Goal: Information Seeking & Learning: Learn about a topic

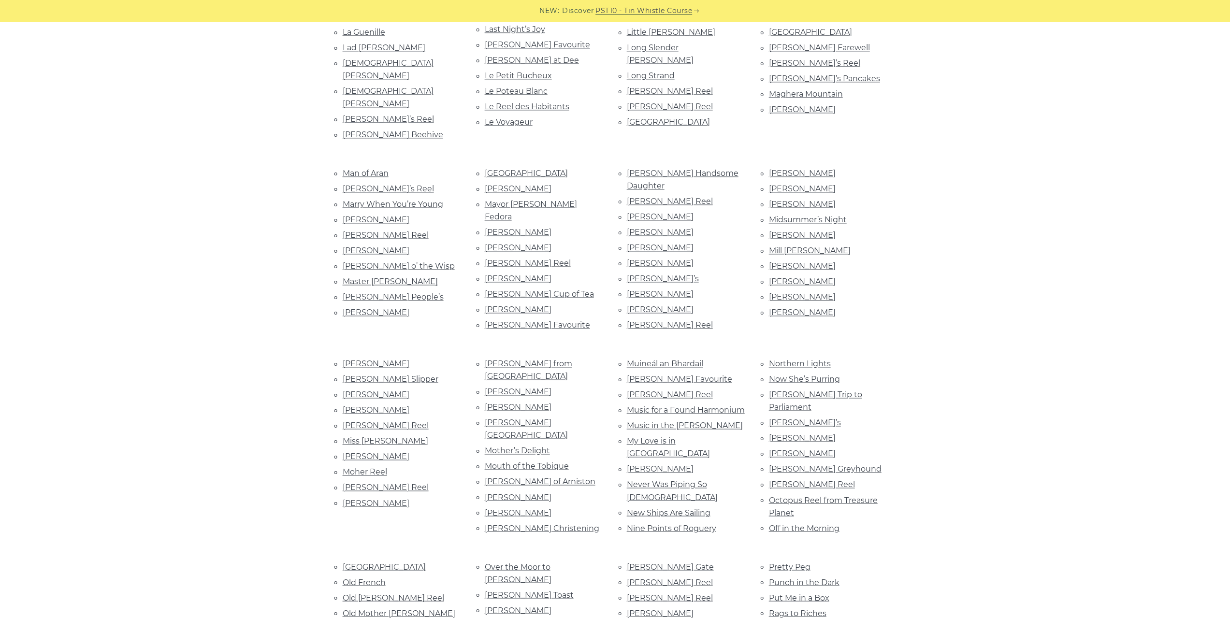
scroll to position [1064, 0]
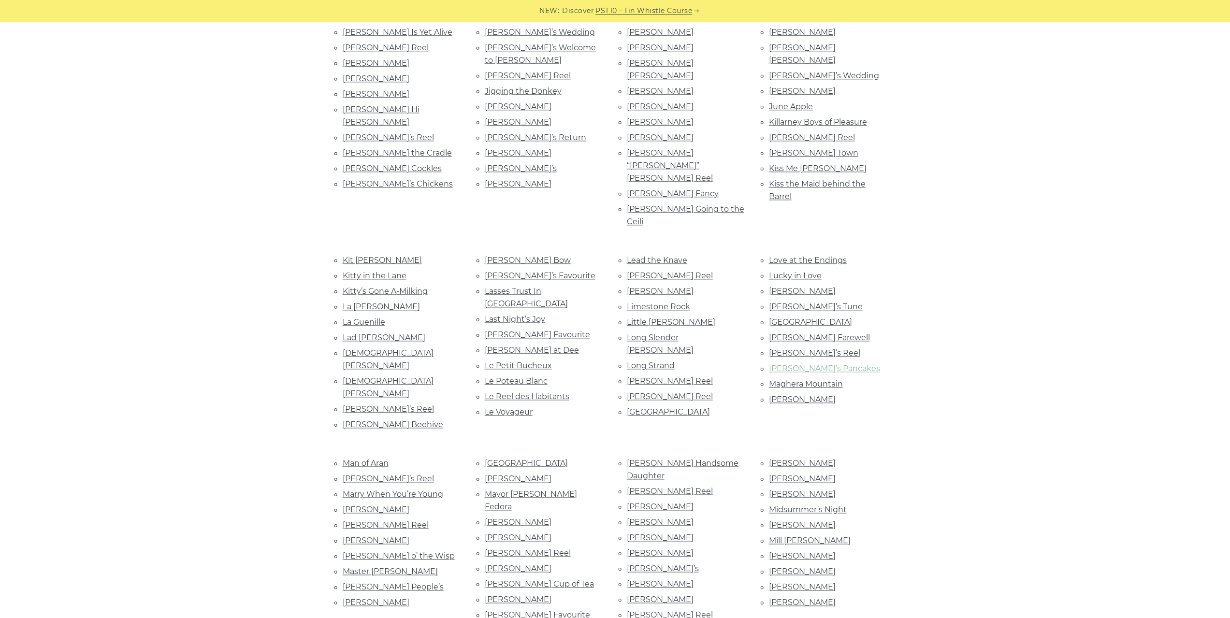
click at [833, 364] on link "Maggie’s Pancakes" at bounding box center [824, 368] width 111 height 9
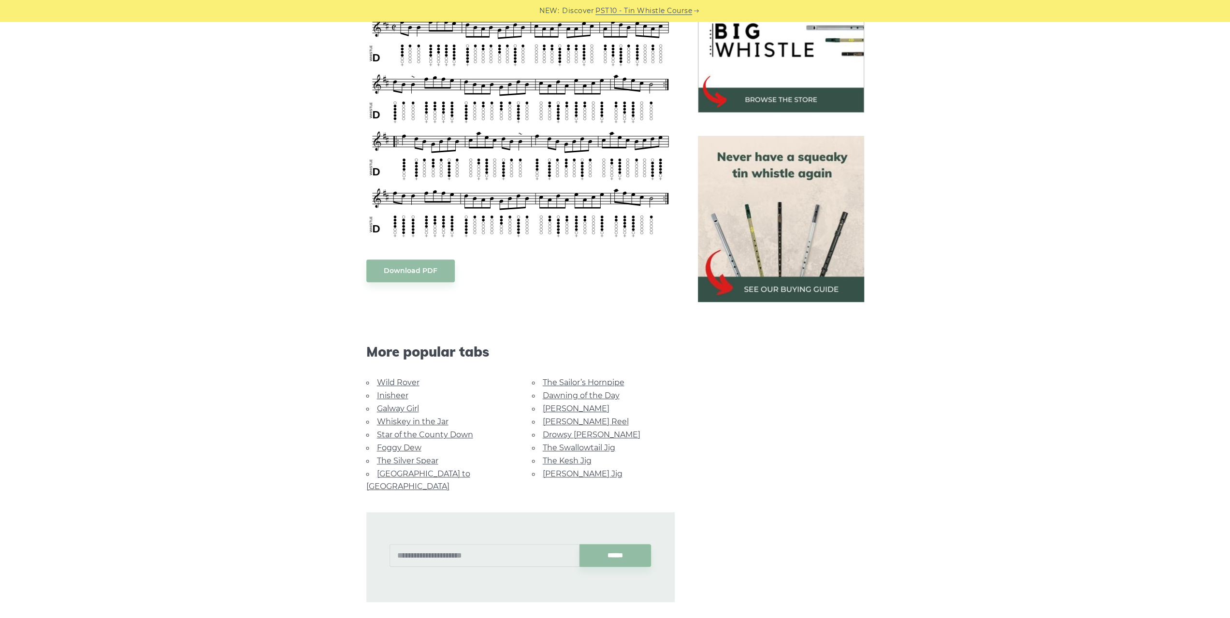
scroll to position [338, 0]
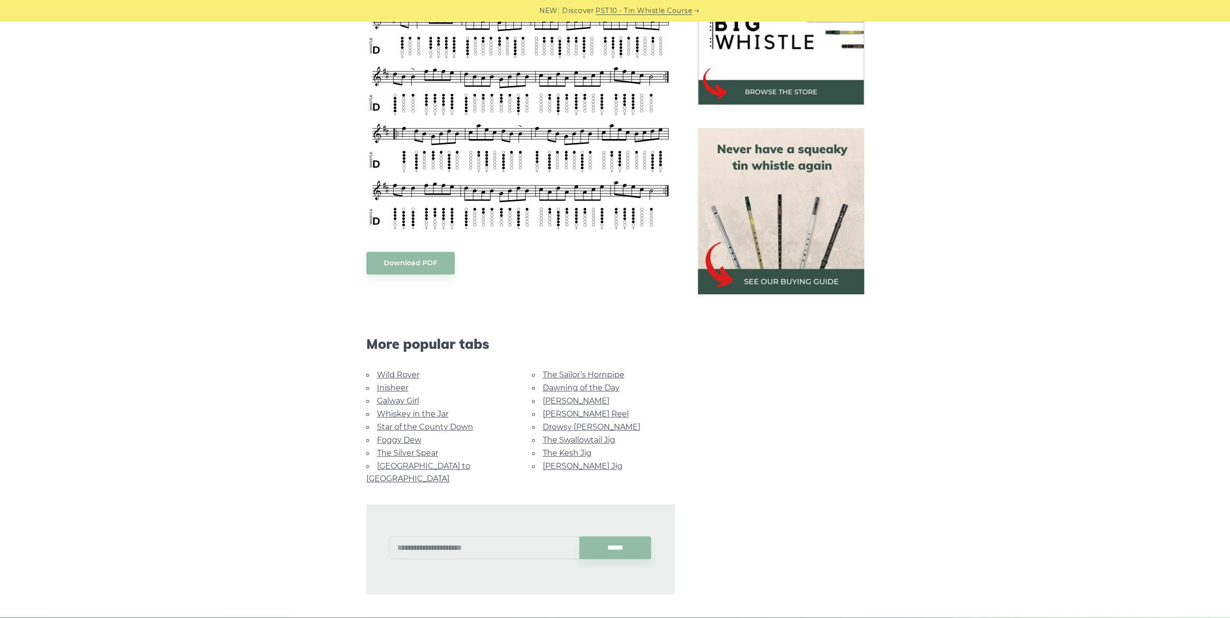
click at [415, 409] on link "Whiskey in the Jar" at bounding box center [413, 413] width 72 height 9
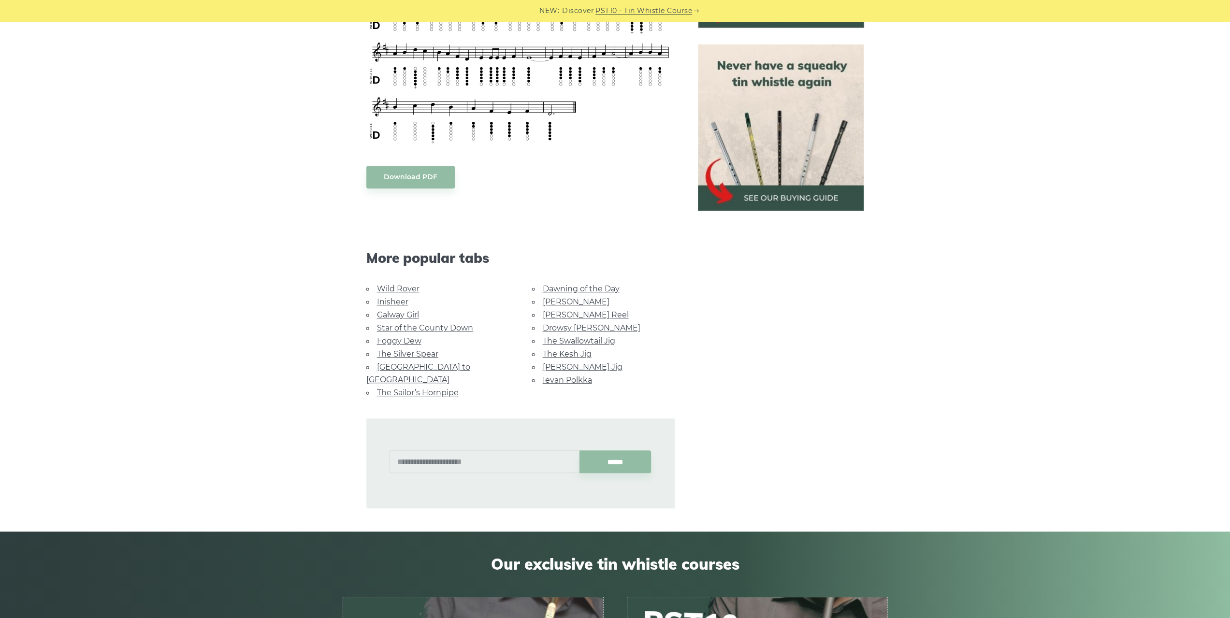
scroll to position [435, 0]
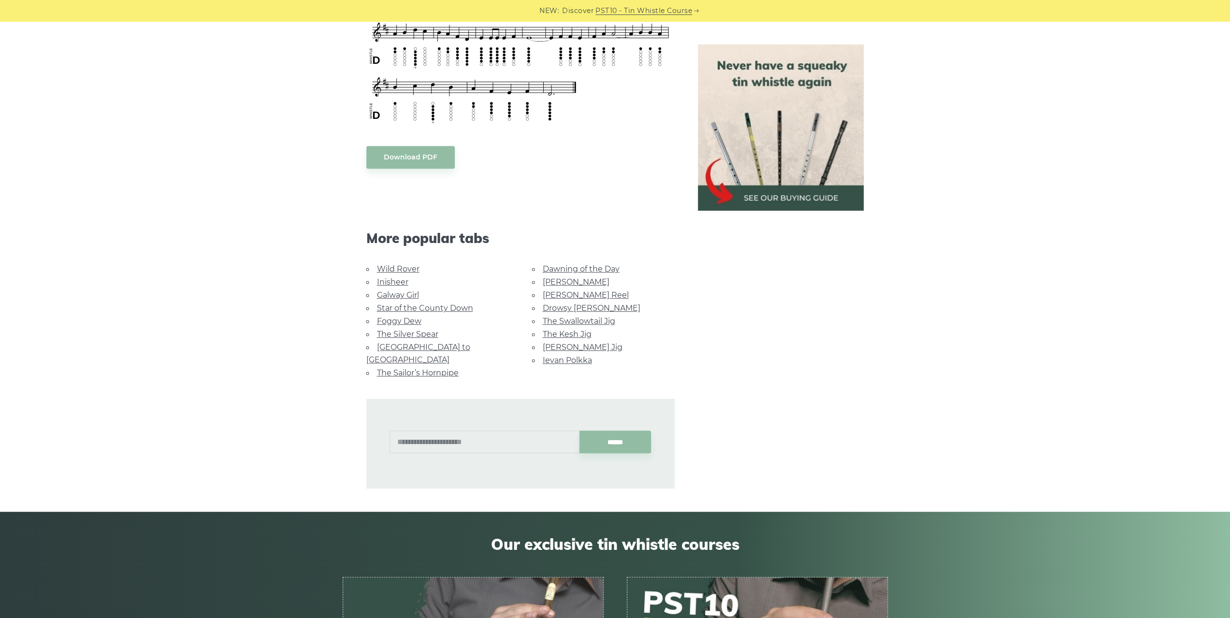
click at [453, 304] on link "Star of the County Down" at bounding box center [425, 308] width 96 height 9
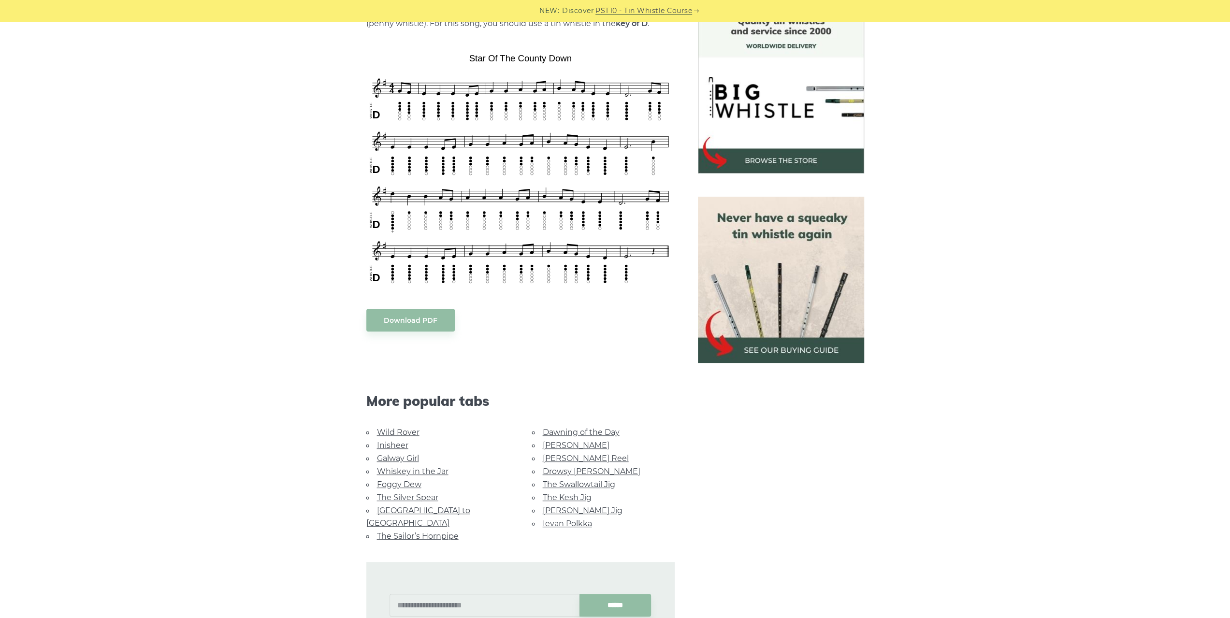
scroll to position [338, 0]
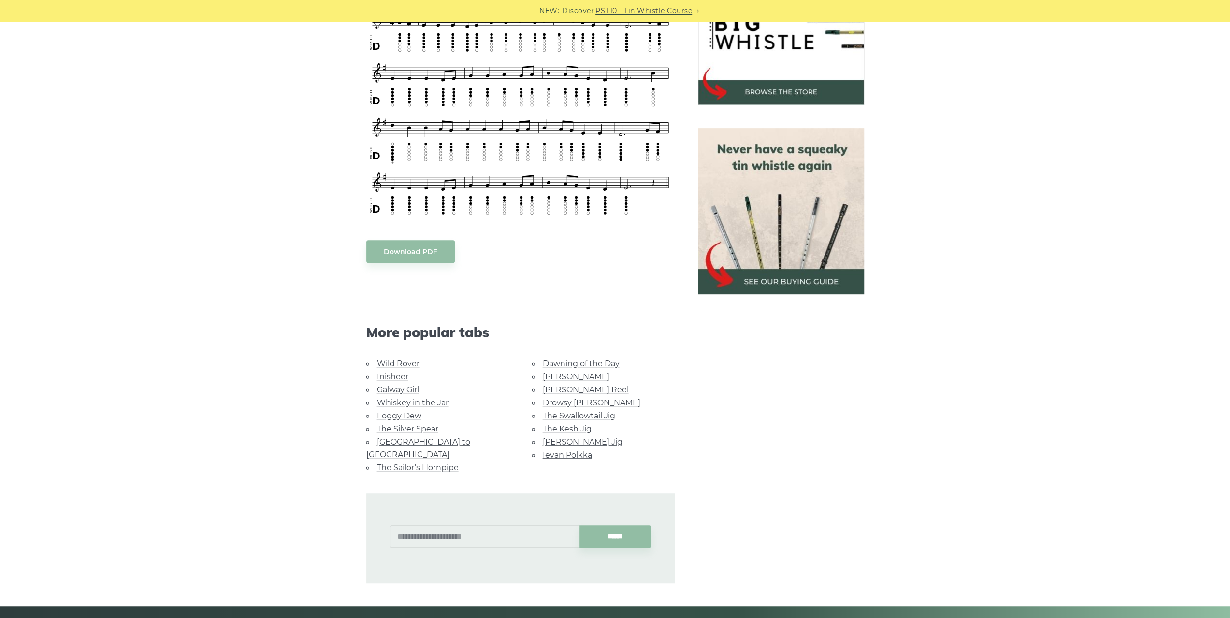
click at [587, 439] on link "[PERSON_NAME] Jig" at bounding box center [583, 442] width 80 height 9
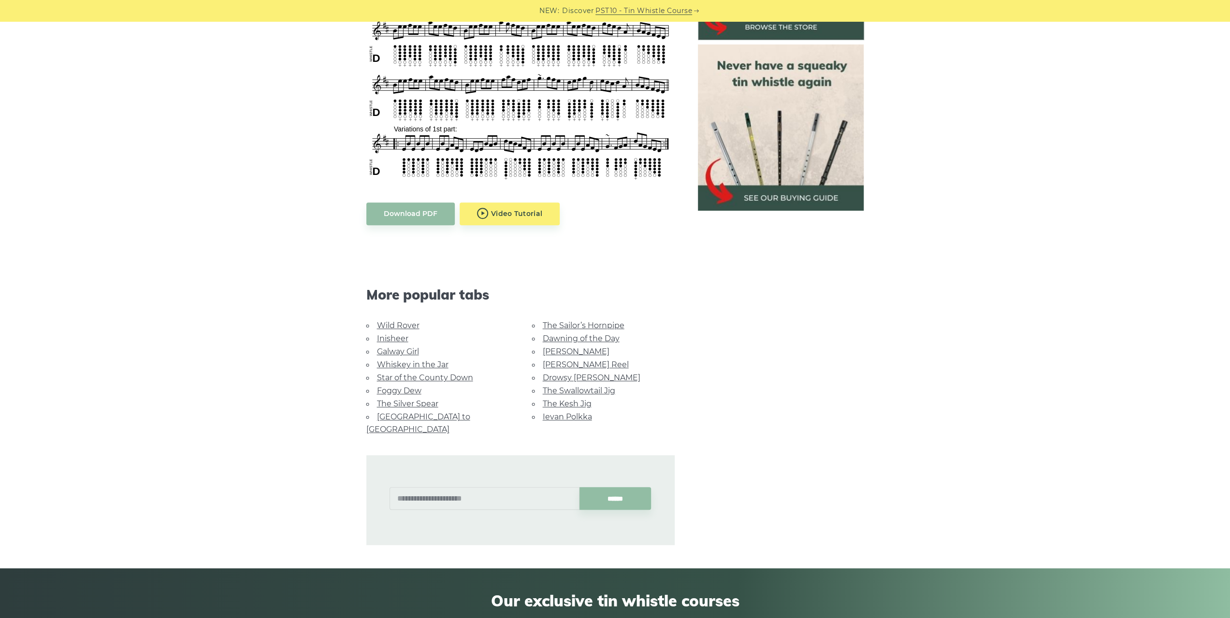
scroll to position [435, 0]
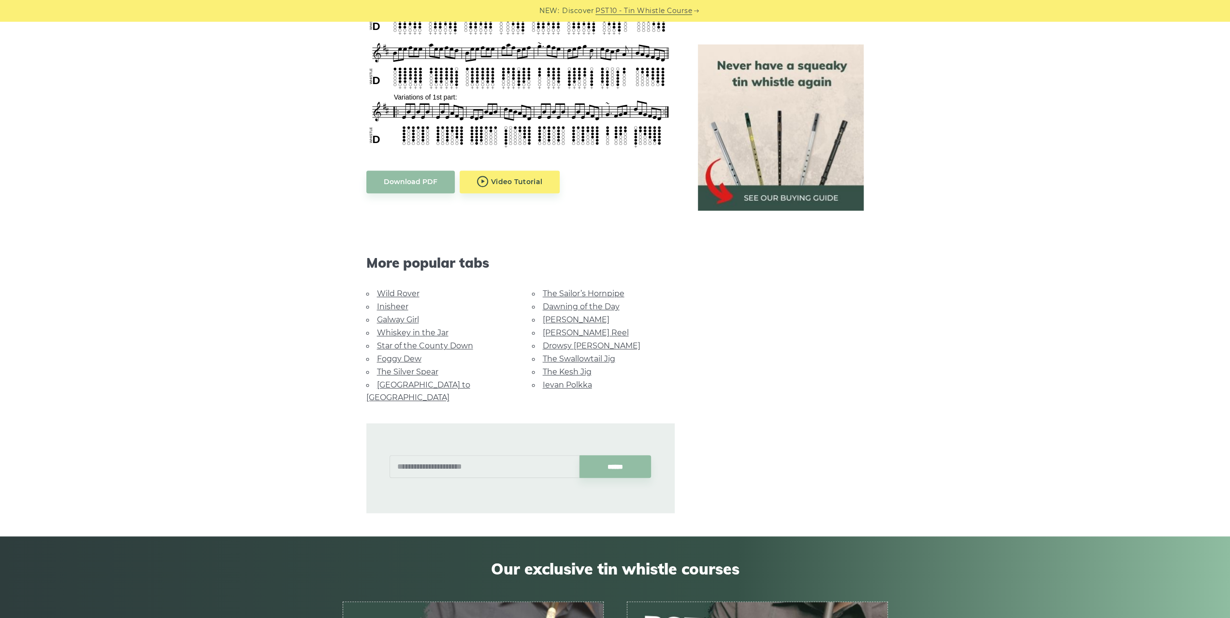
click at [406, 380] on link "[GEOGRAPHIC_DATA] to [GEOGRAPHIC_DATA]" at bounding box center [418, 391] width 104 height 22
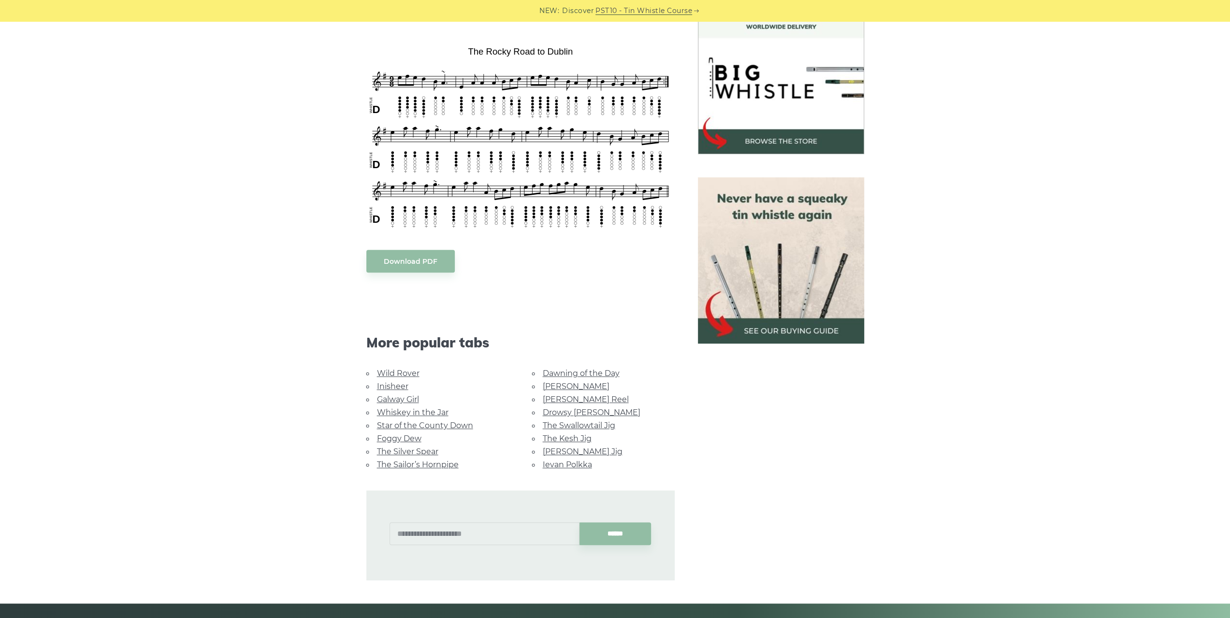
scroll to position [290, 0]
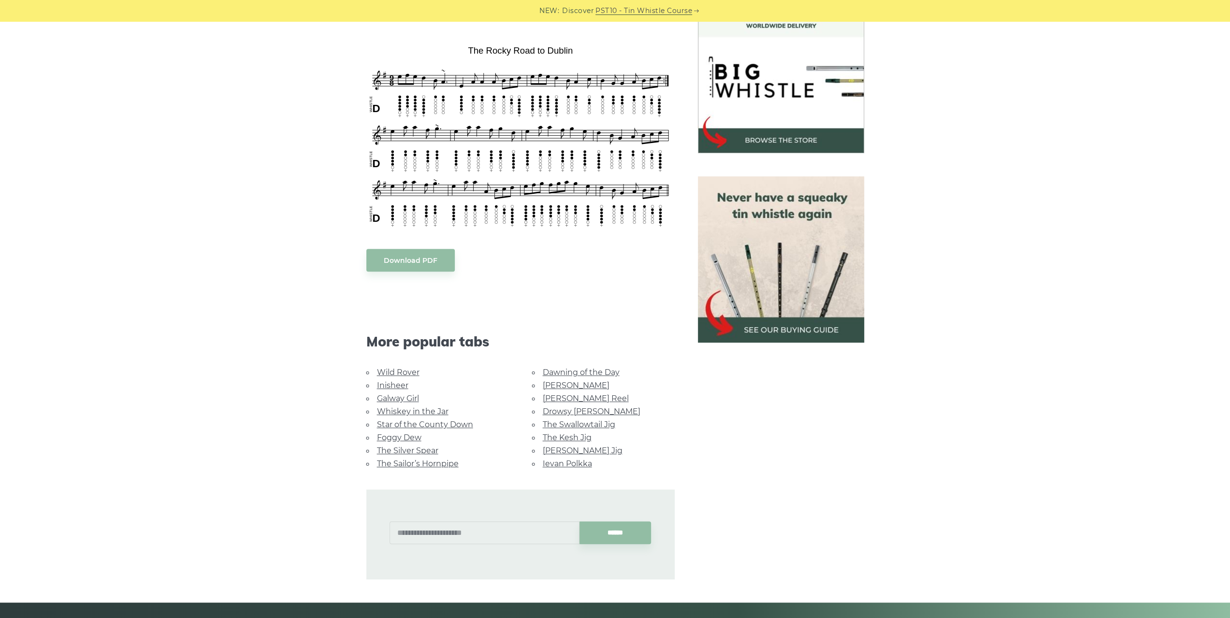
click at [583, 407] on link "Drowsy [PERSON_NAME]" at bounding box center [592, 411] width 98 height 9
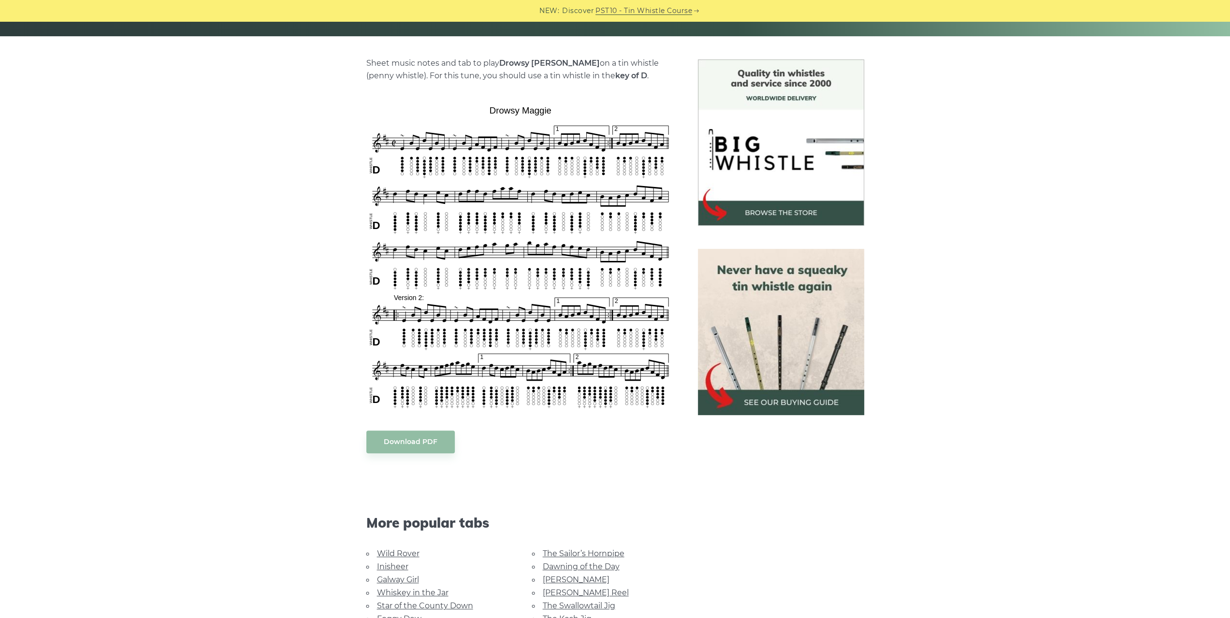
scroll to position [387, 0]
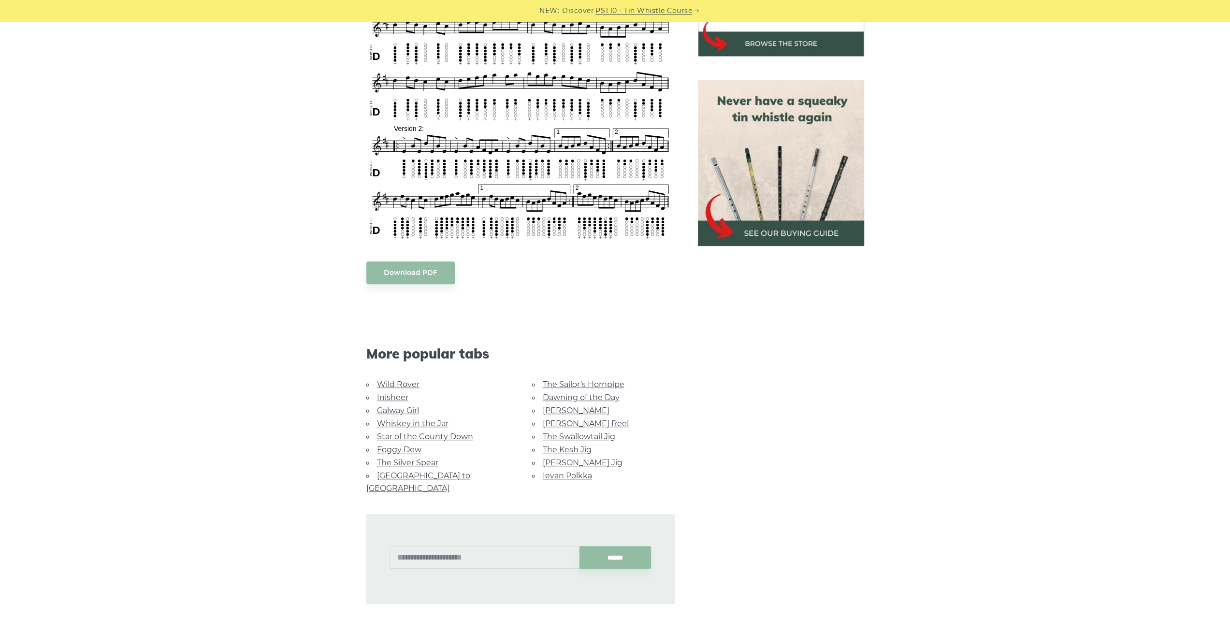
click at [604, 437] on link "The Swallowtail Jig" at bounding box center [579, 436] width 73 height 9
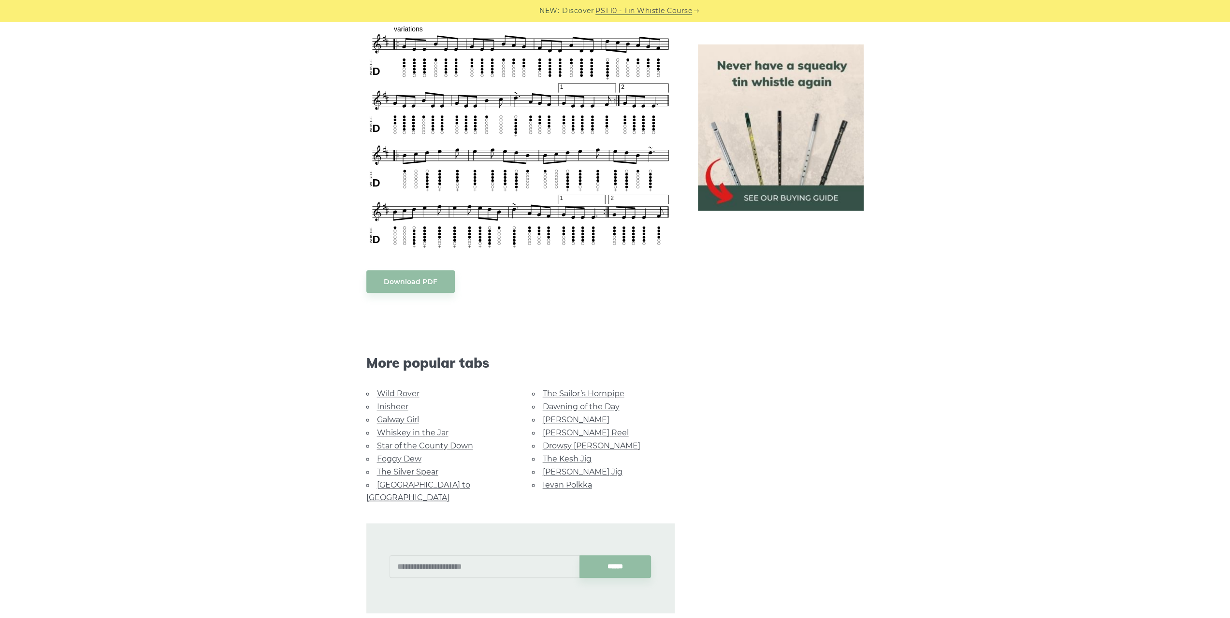
scroll to position [580, 0]
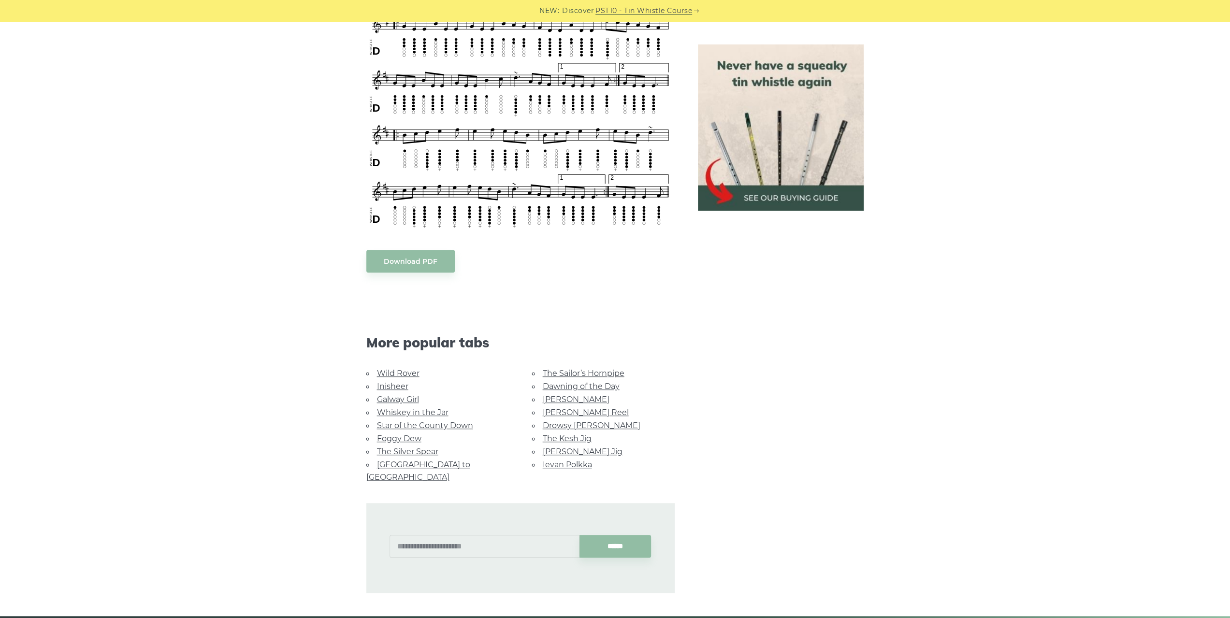
click at [612, 373] on link "The Sailor’s Hornpipe" at bounding box center [584, 373] width 82 height 9
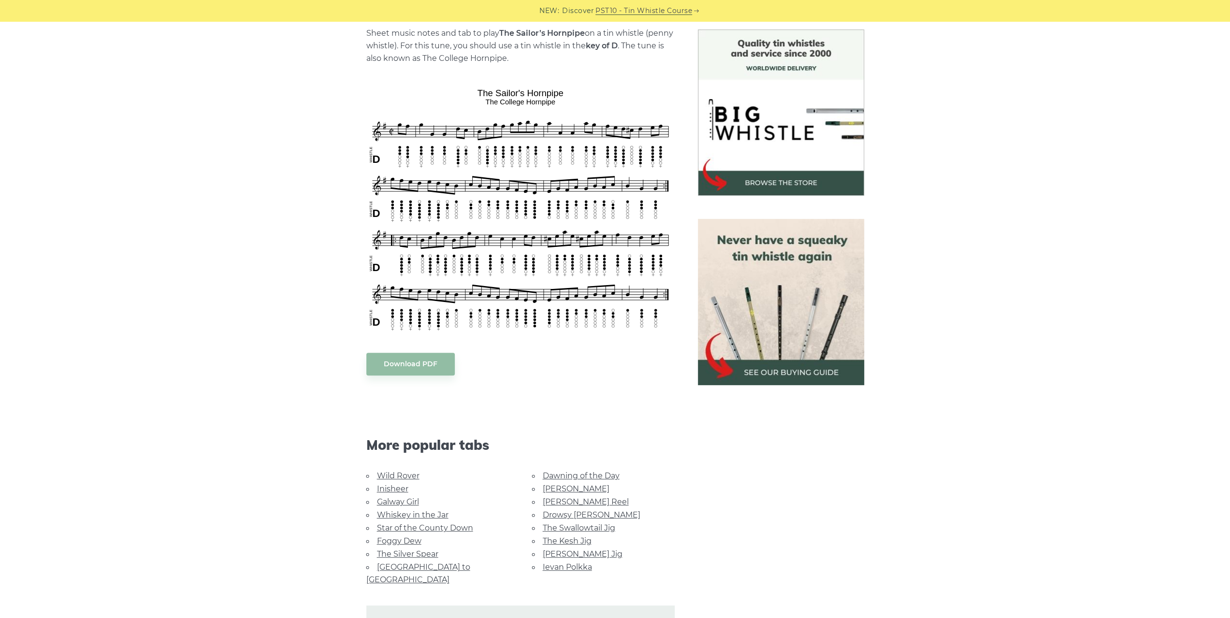
scroll to position [338, 0]
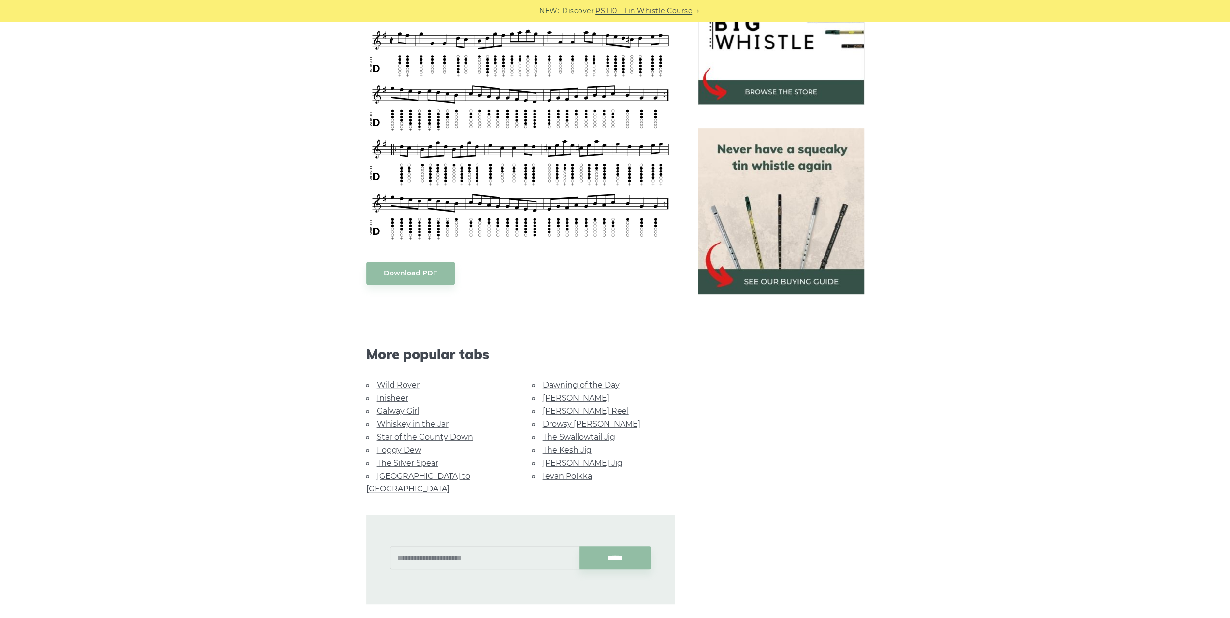
click at [394, 382] on link "Wild Rover" at bounding box center [398, 384] width 43 height 9
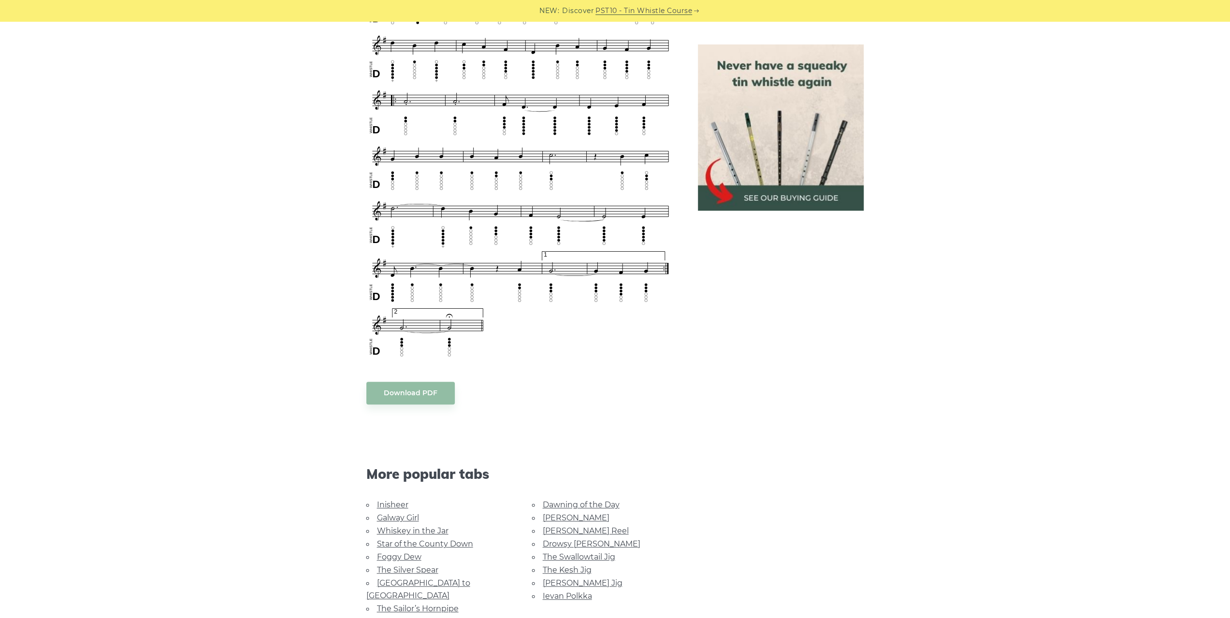
scroll to position [677, 0]
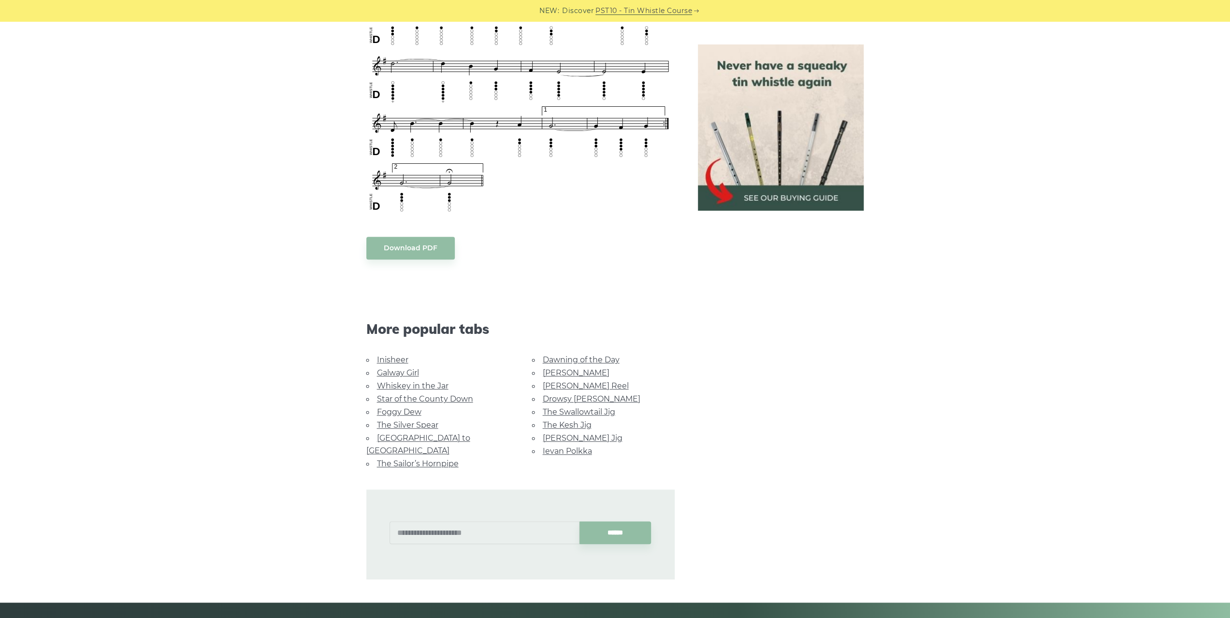
click at [442, 401] on link "Star of the County Down" at bounding box center [425, 399] width 96 height 9
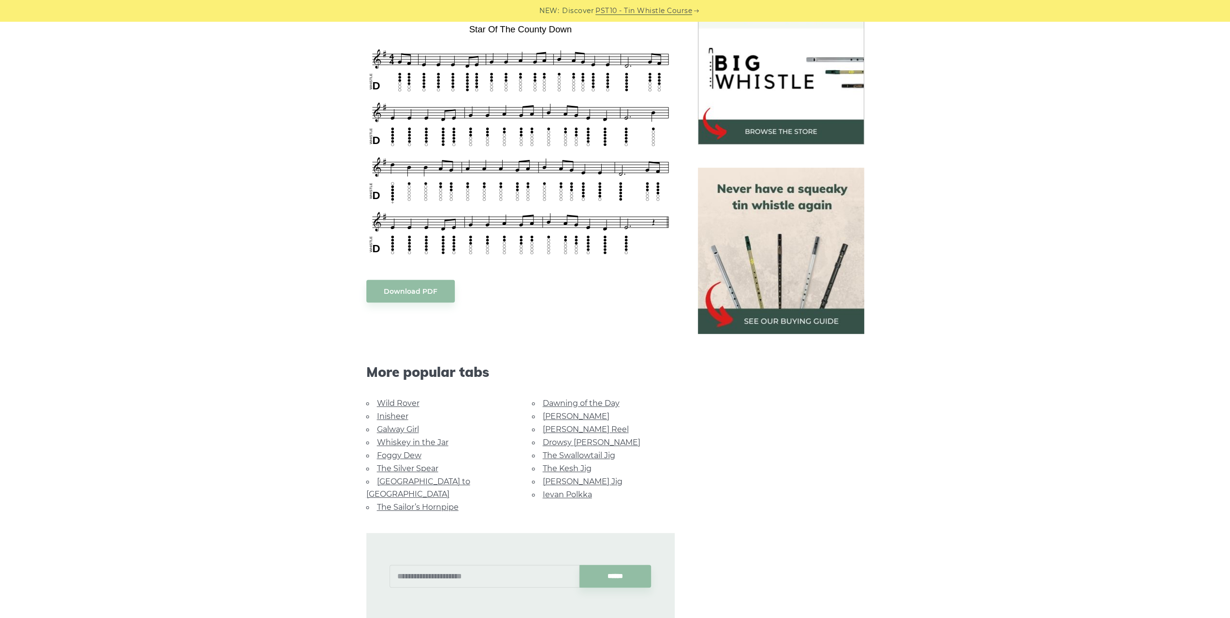
scroll to position [242, 0]
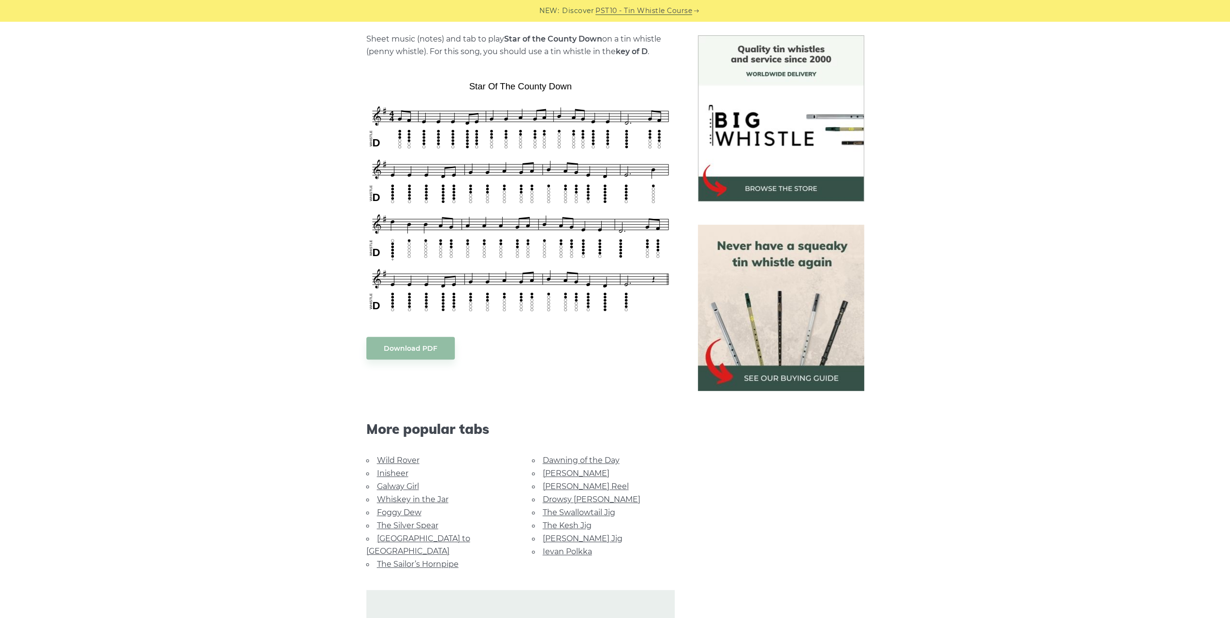
click at [401, 457] on link "Wild Rover" at bounding box center [398, 460] width 43 height 9
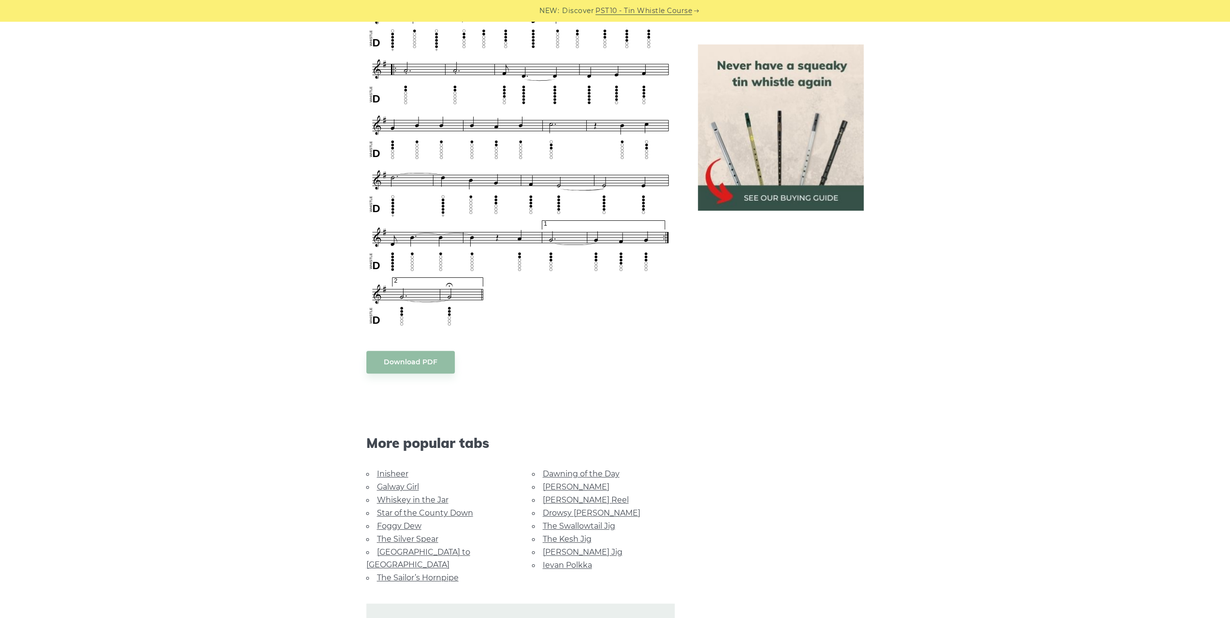
scroll to position [629, 0]
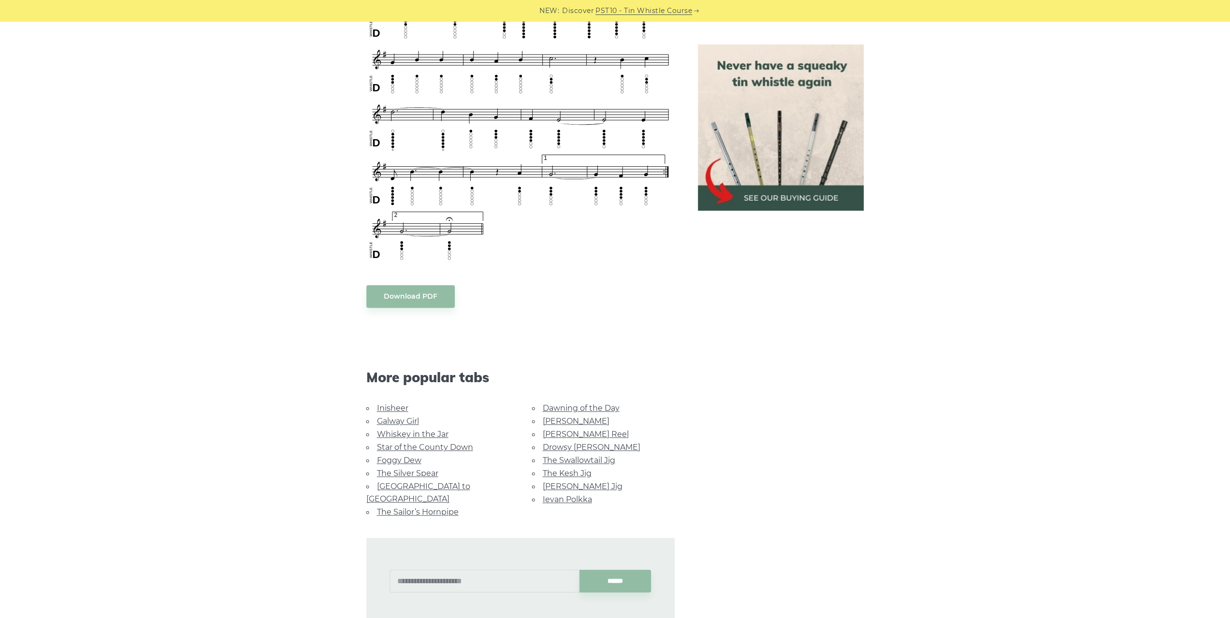
click at [386, 409] on link "Inisheer" at bounding box center [392, 408] width 31 height 9
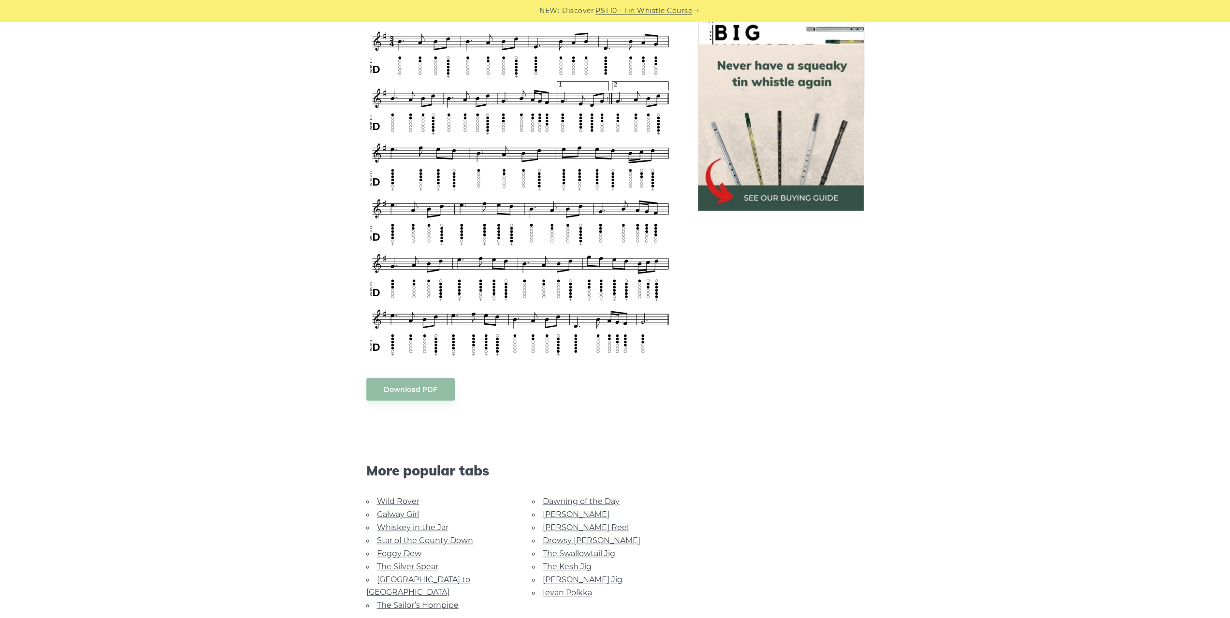
scroll to position [435, 0]
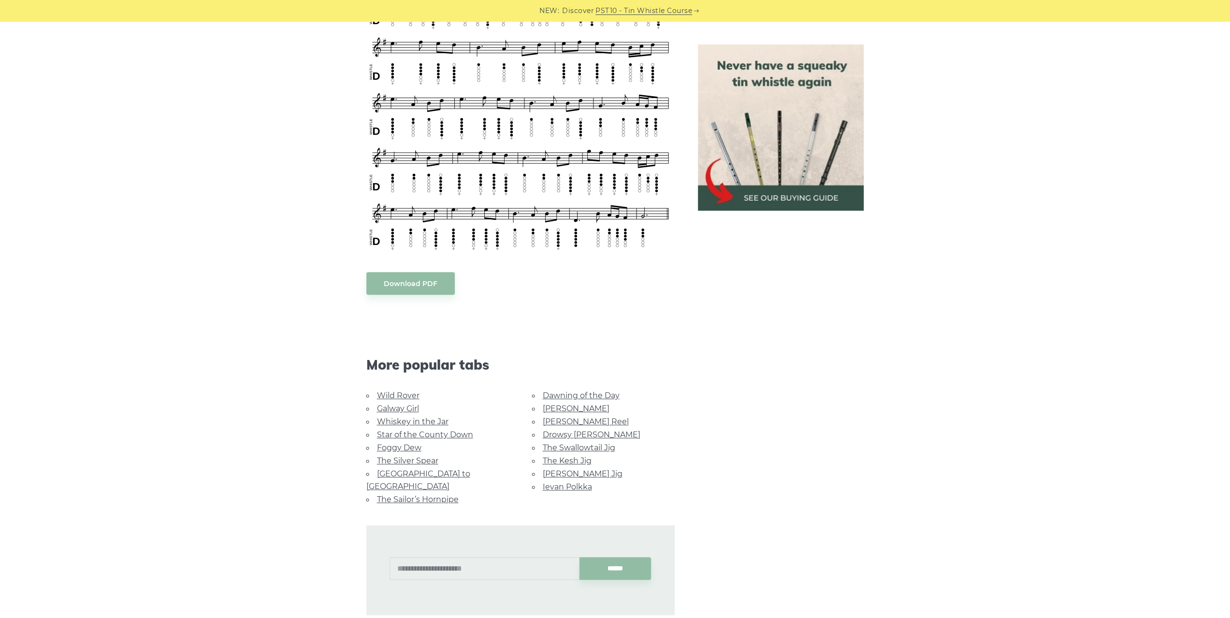
click at [564, 430] on link "Drowsy [PERSON_NAME]" at bounding box center [592, 434] width 98 height 9
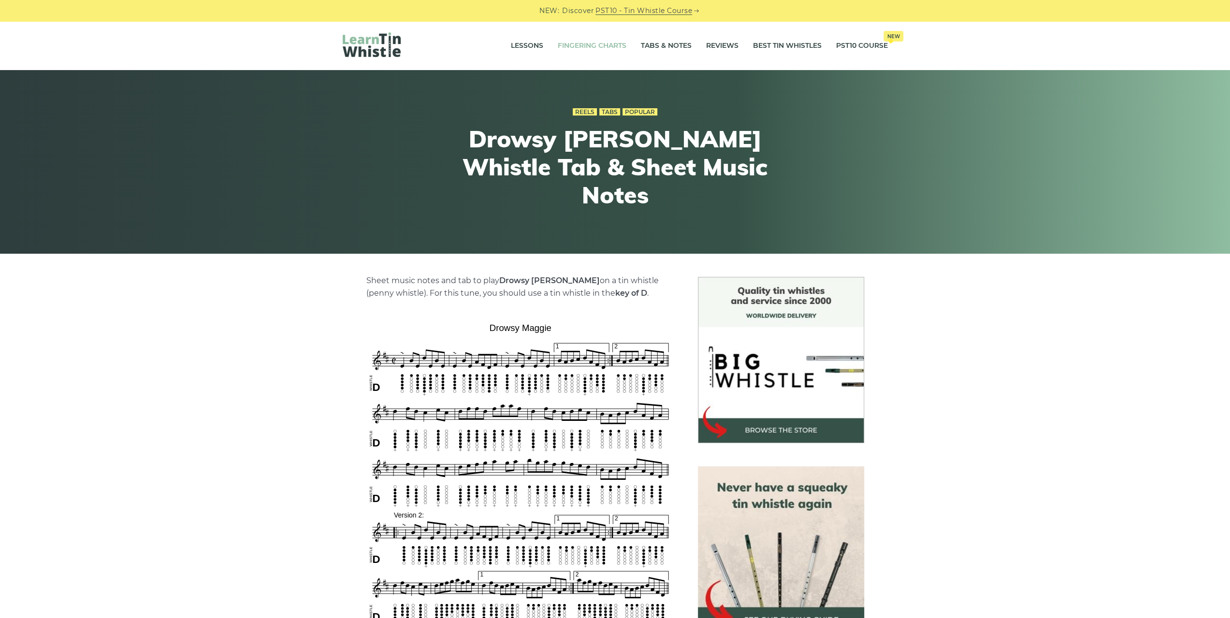
click at [583, 43] on link "Fingering Charts" at bounding box center [592, 46] width 69 height 24
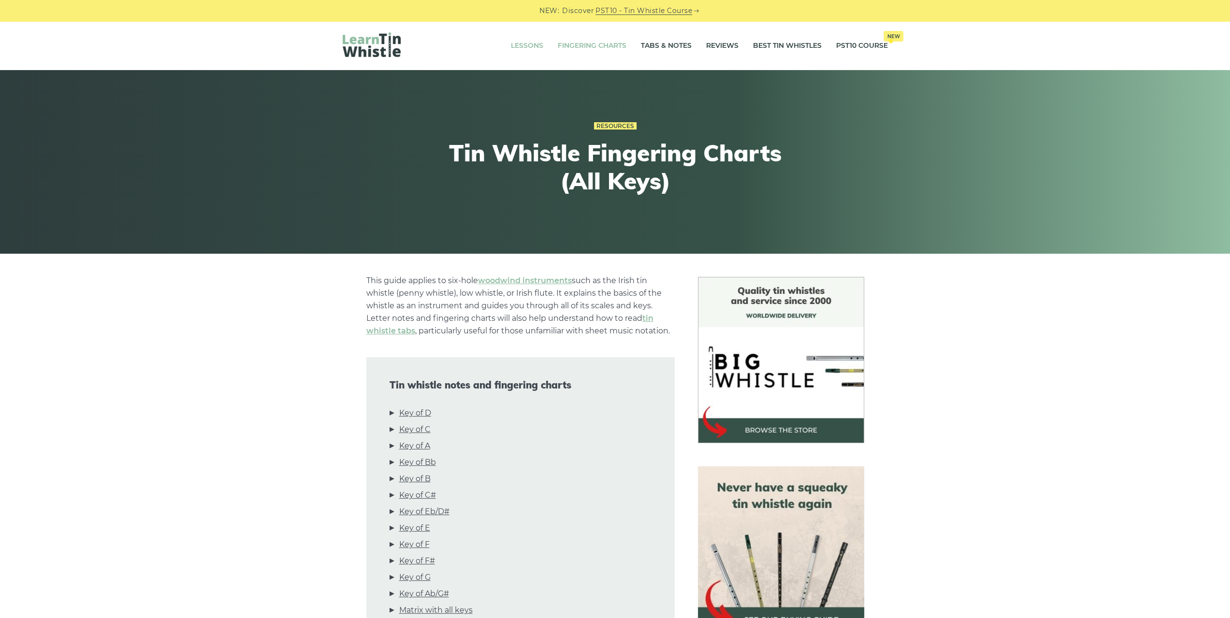
click at [526, 48] on link "Lessons" at bounding box center [527, 46] width 32 height 24
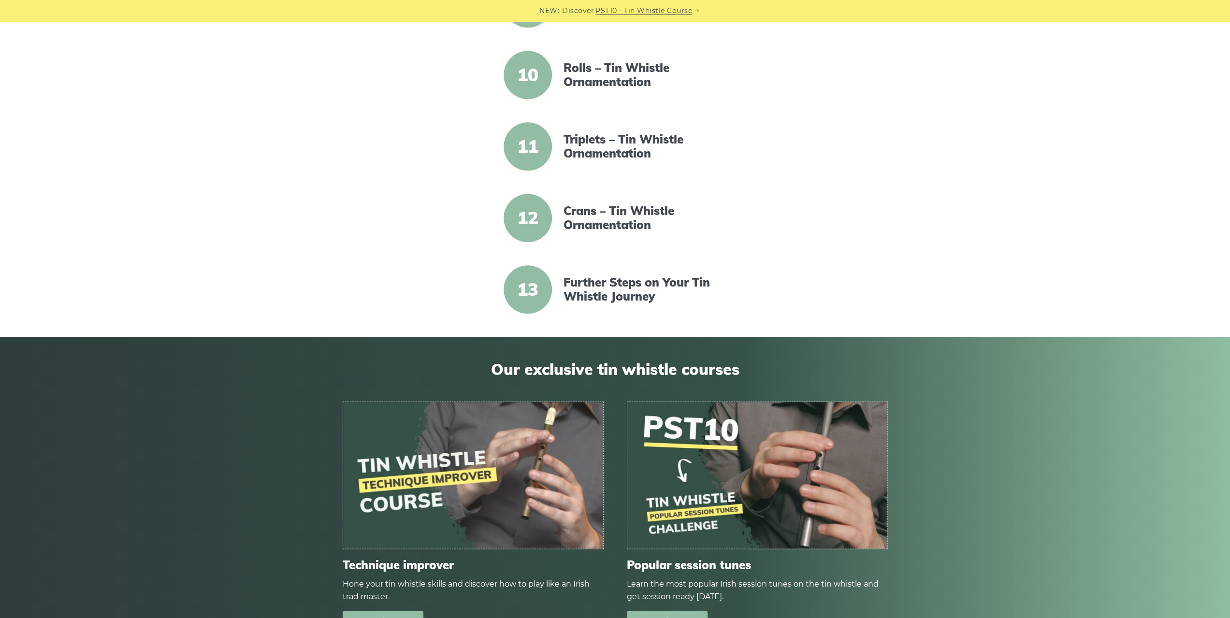
scroll to position [1128, 0]
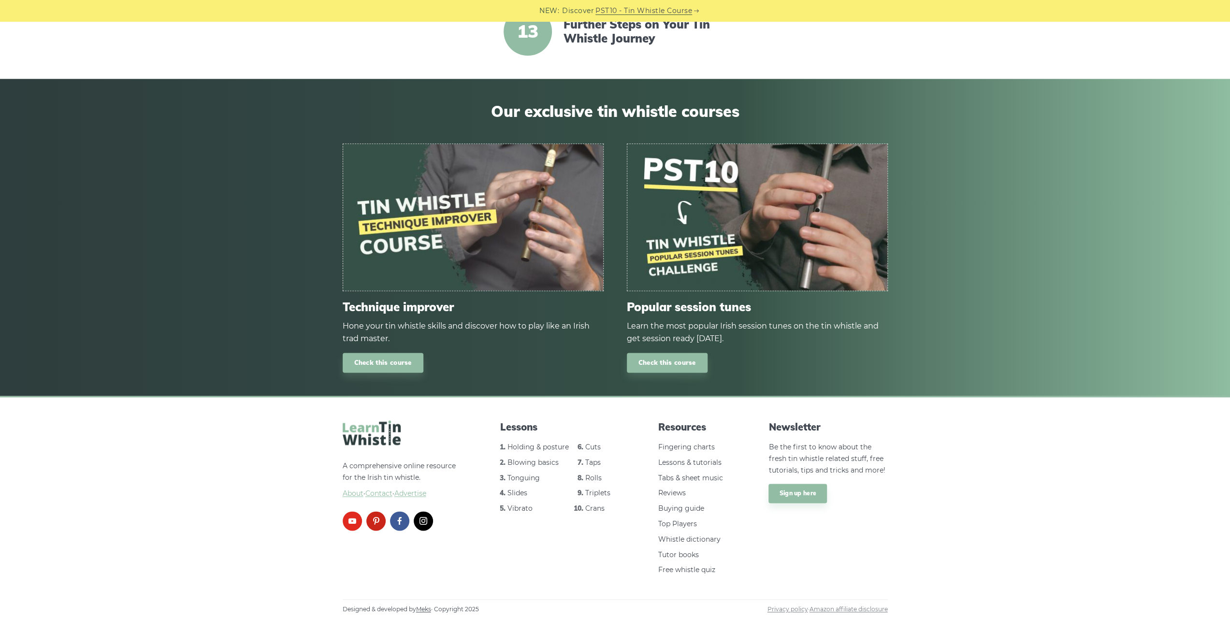
click at [675, 482] on li "Tabs & sheet music" at bounding box center [694, 479] width 72 height 12
click at [679, 476] on link "Tabs & sheet music" at bounding box center [690, 478] width 65 height 9
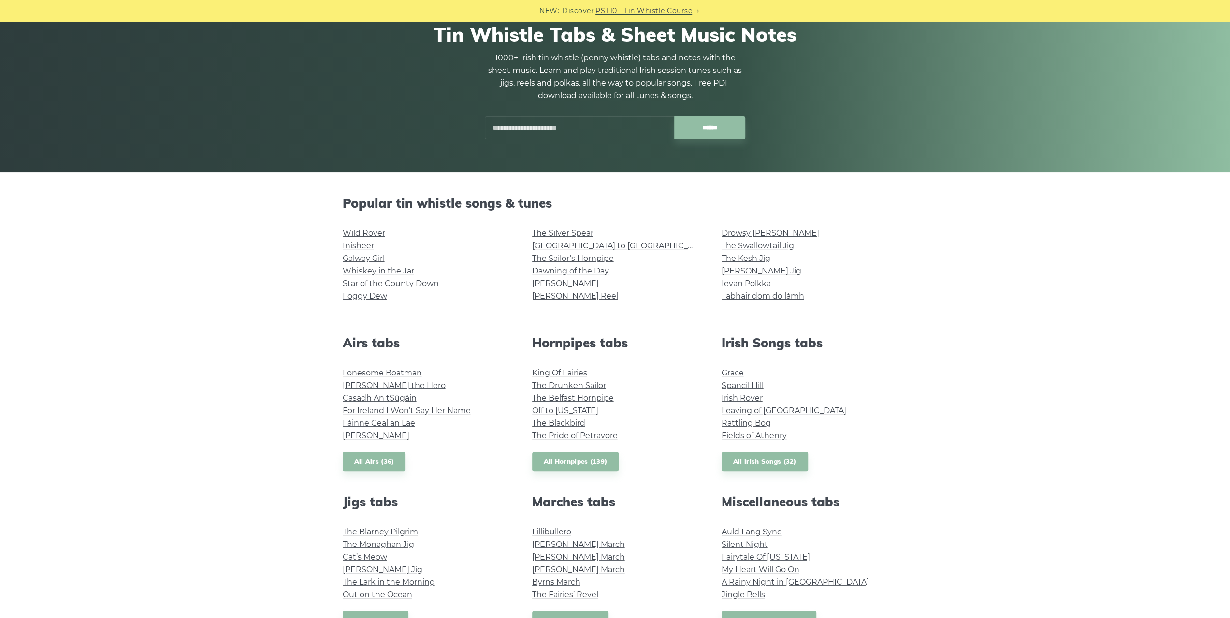
scroll to position [97, 0]
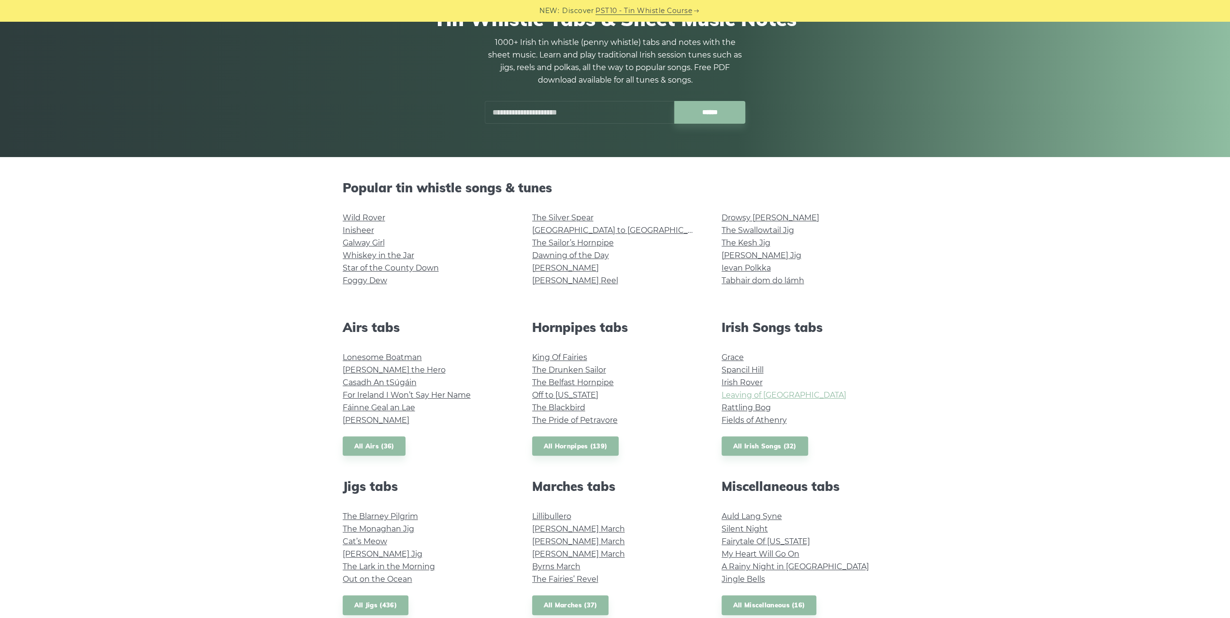
click at [778, 396] on link "Leaving of [GEOGRAPHIC_DATA]" at bounding box center [784, 395] width 125 height 9
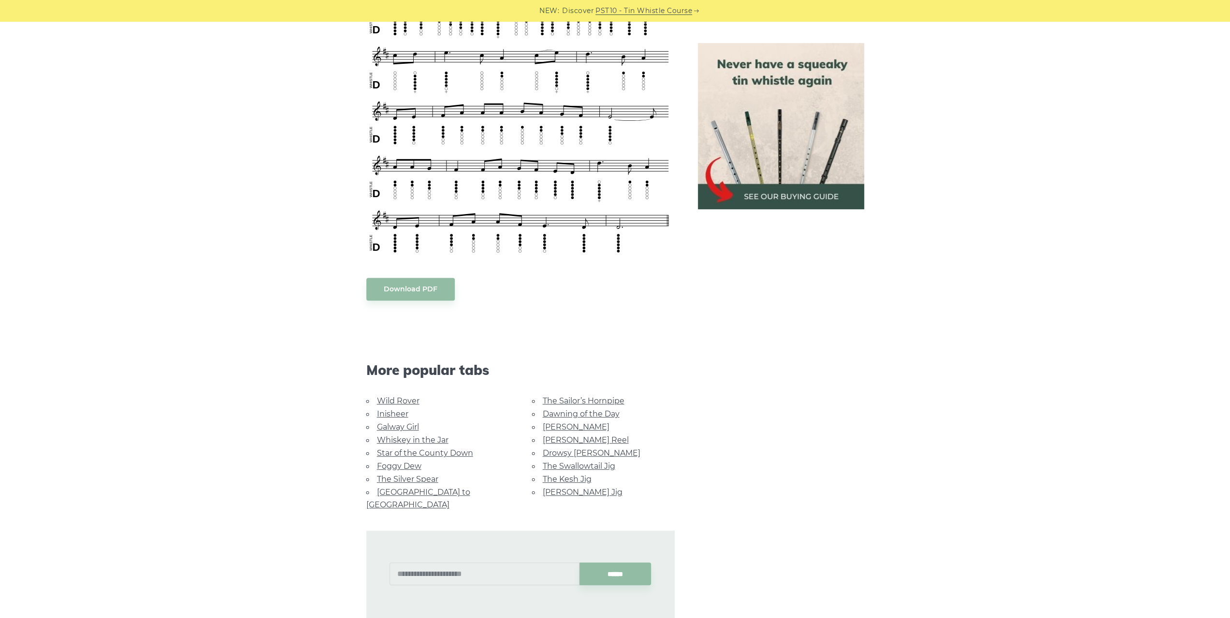
scroll to position [435, 0]
